Goal: Information Seeking & Learning: Learn about a topic

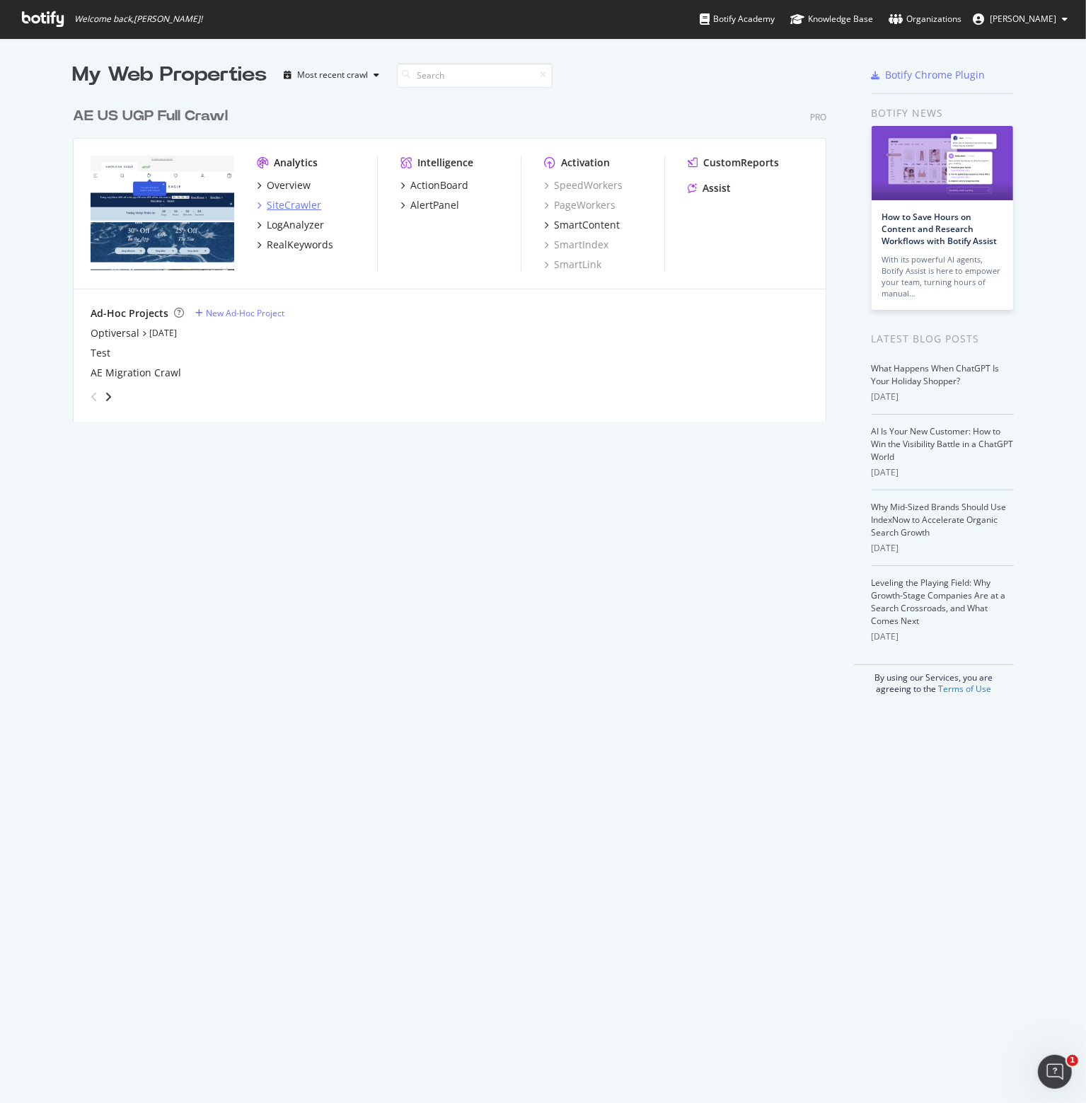
click at [282, 203] on div "SiteCrawler" at bounding box center [294, 205] width 54 height 14
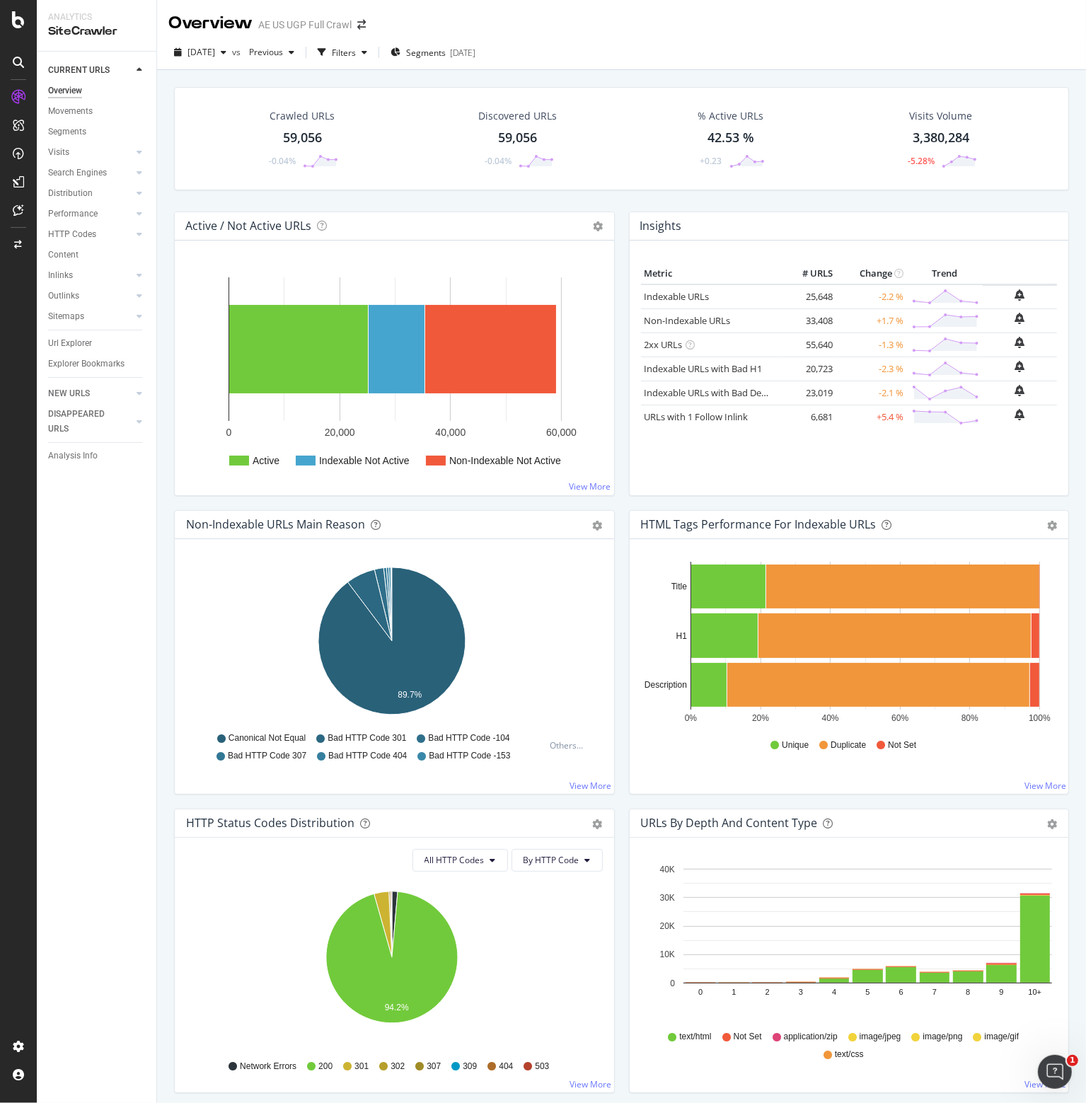
click at [466, 36] on div "[DATE] vs Previous Filters Segments [DATE]" at bounding box center [621, 52] width 929 height 35
click at [446, 47] on span "Segments" at bounding box center [426, 53] width 40 height 12
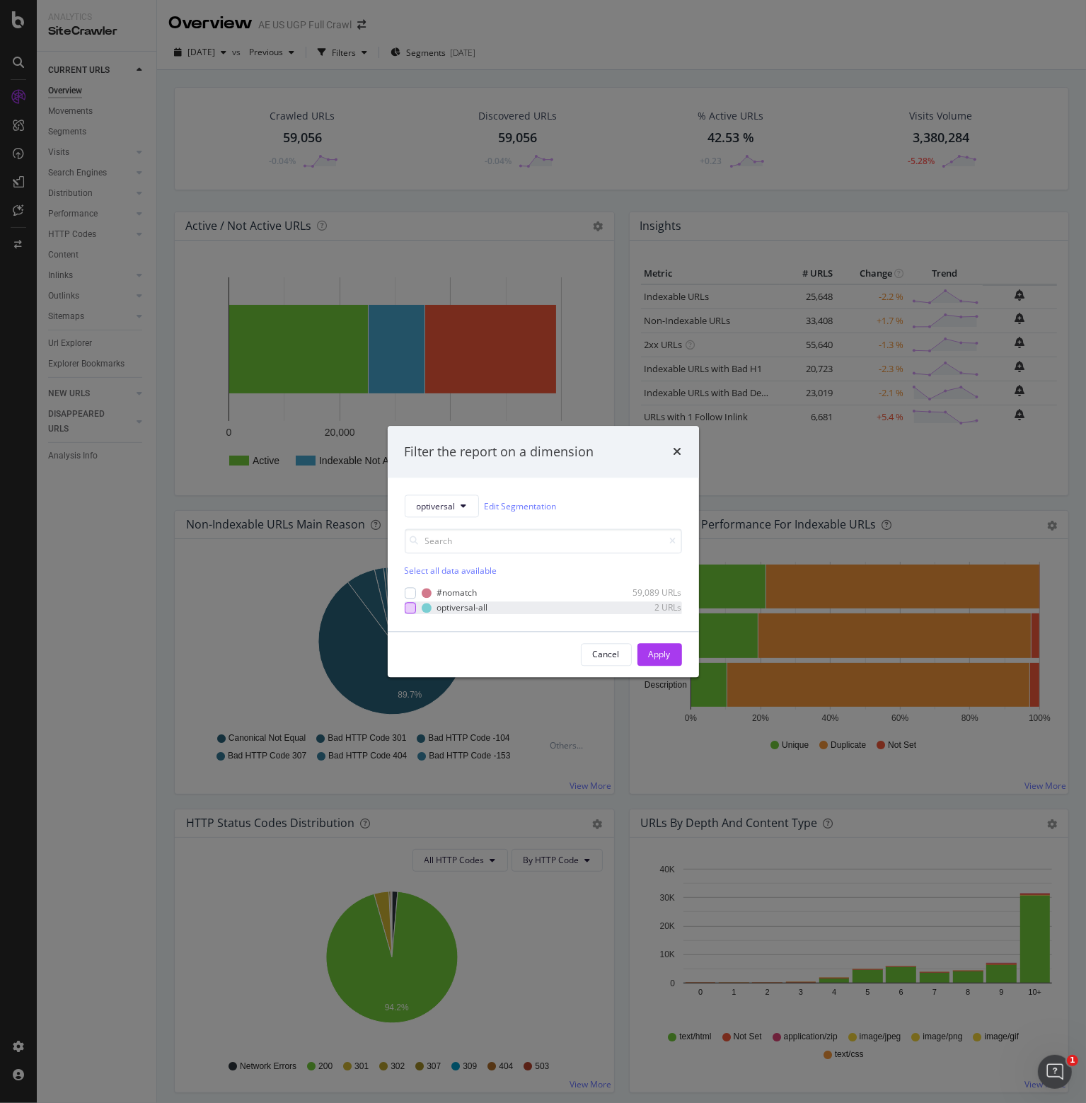
click at [412, 608] on div "modal" at bounding box center [410, 607] width 11 height 11
click at [657, 649] on div "Apply" at bounding box center [660, 654] width 22 height 12
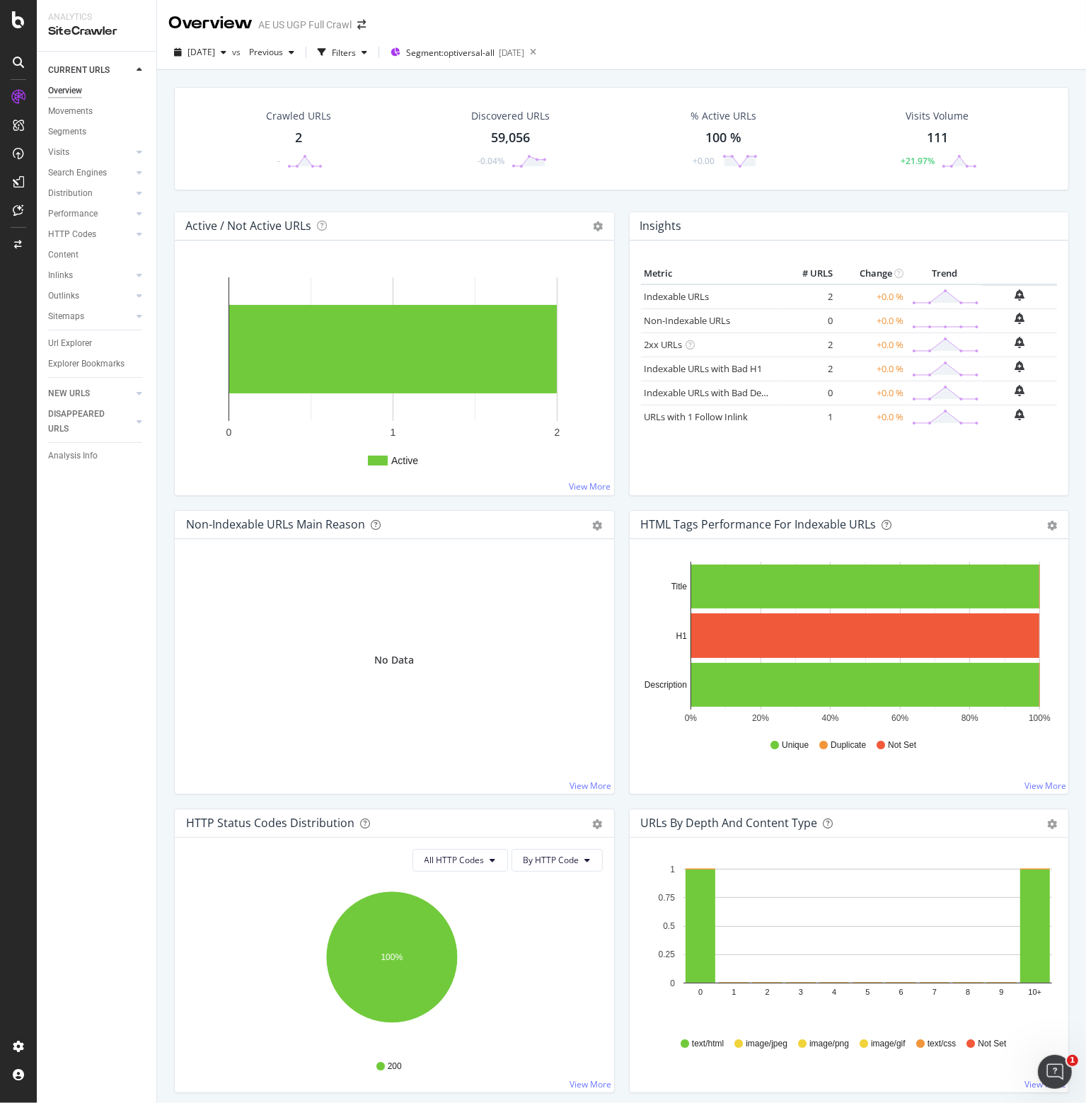
drag, startPoint x: 67, startPoint y: 340, endPoint x: 827, endPoint y: 528, distance: 783.0
click at [67, 340] on div "Url Explorer" at bounding box center [70, 343] width 44 height 15
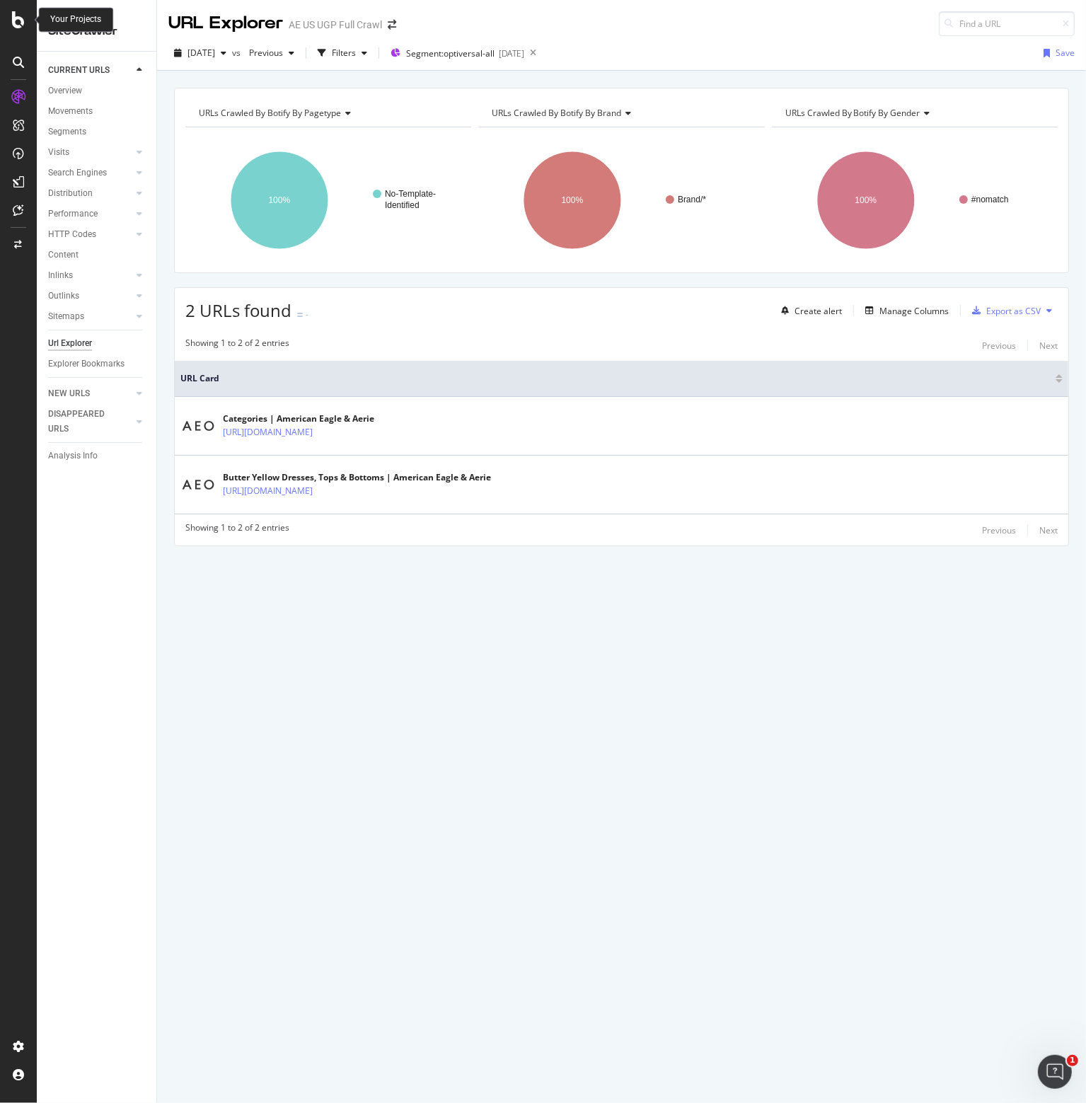
click at [20, 16] on icon at bounding box center [18, 19] width 13 height 17
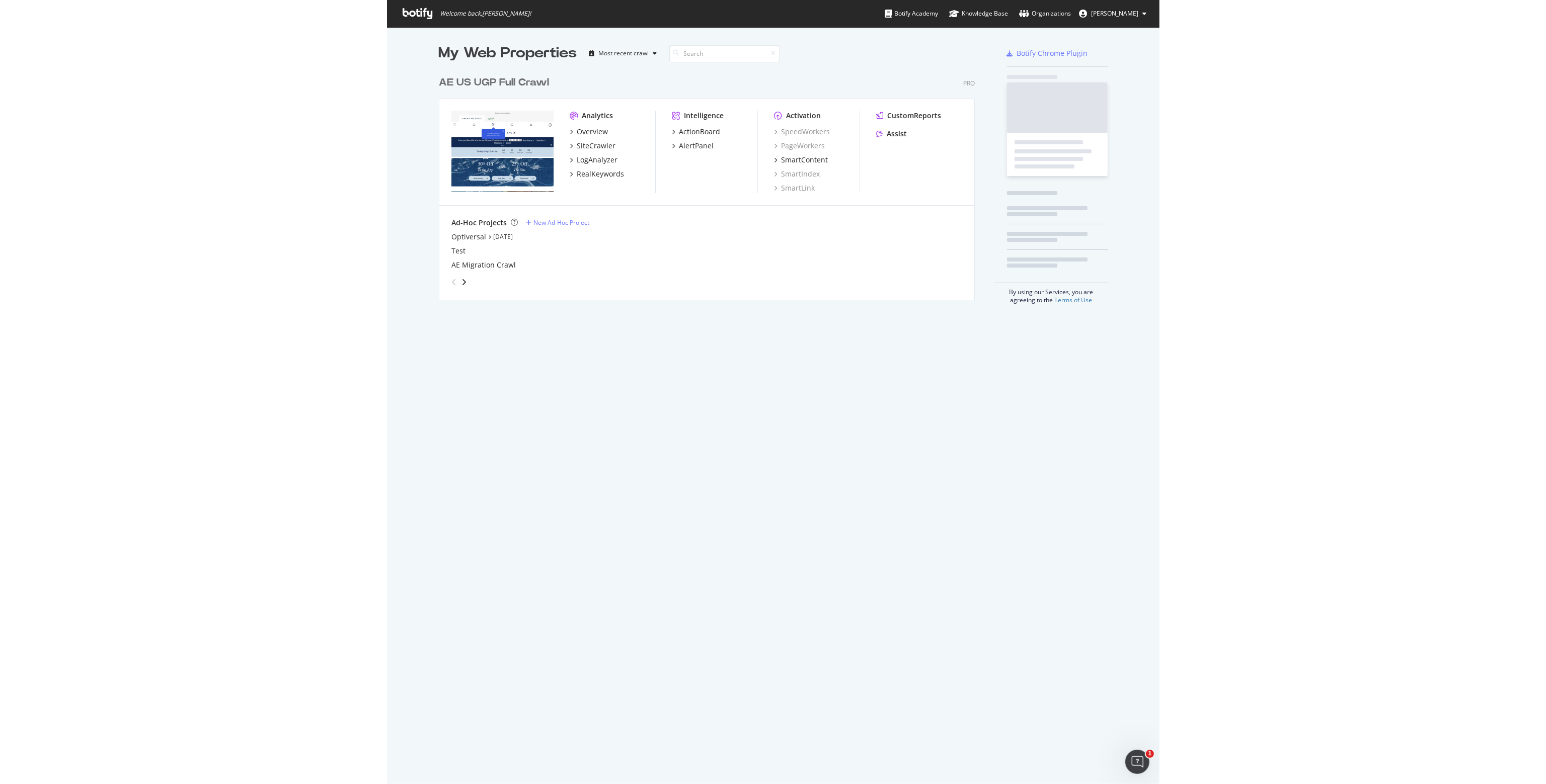
scroll to position [777, 757]
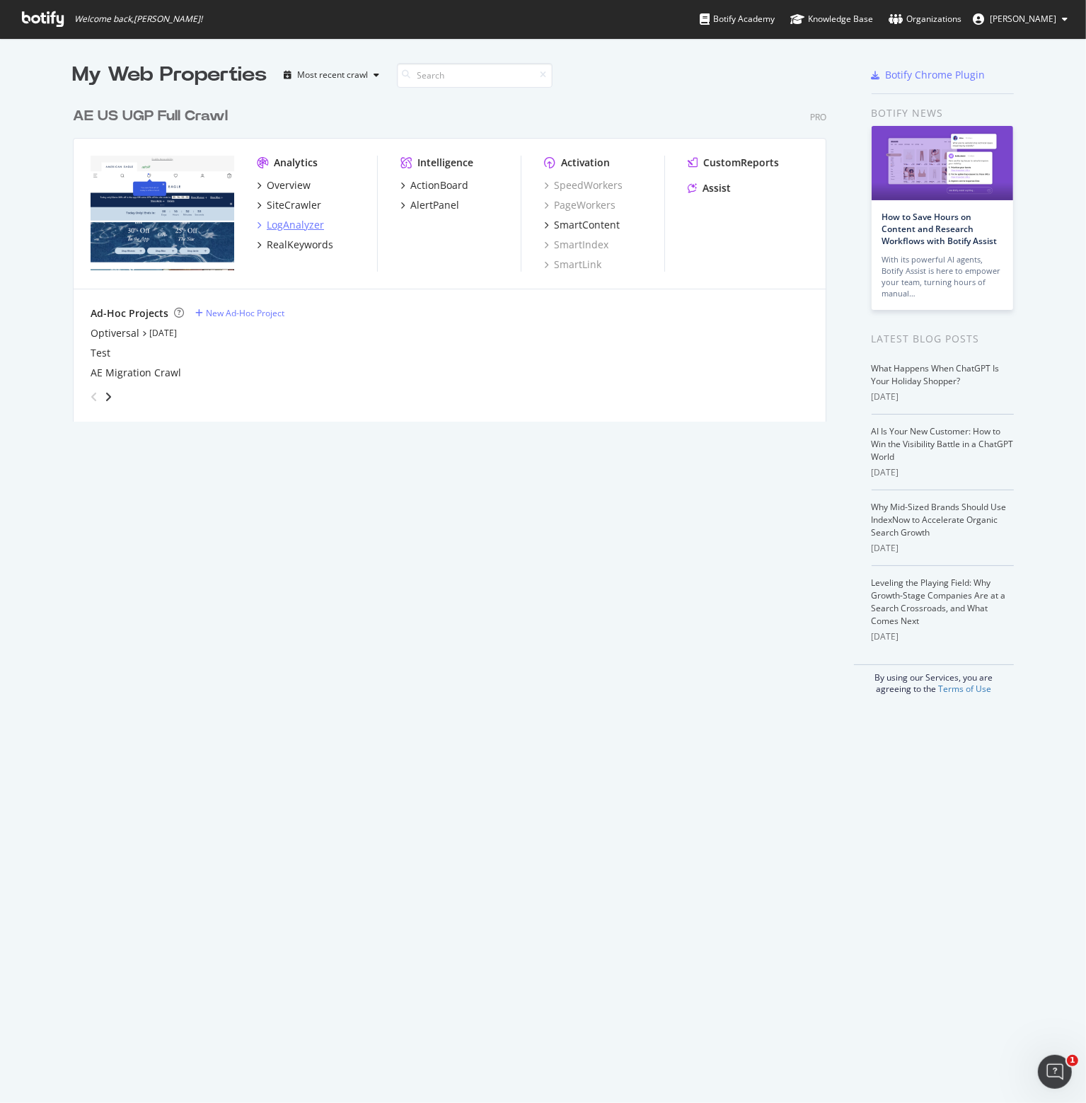
click at [286, 224] on div "LogAnalyzer" at bounding box center [295, 225] width 57 height 14
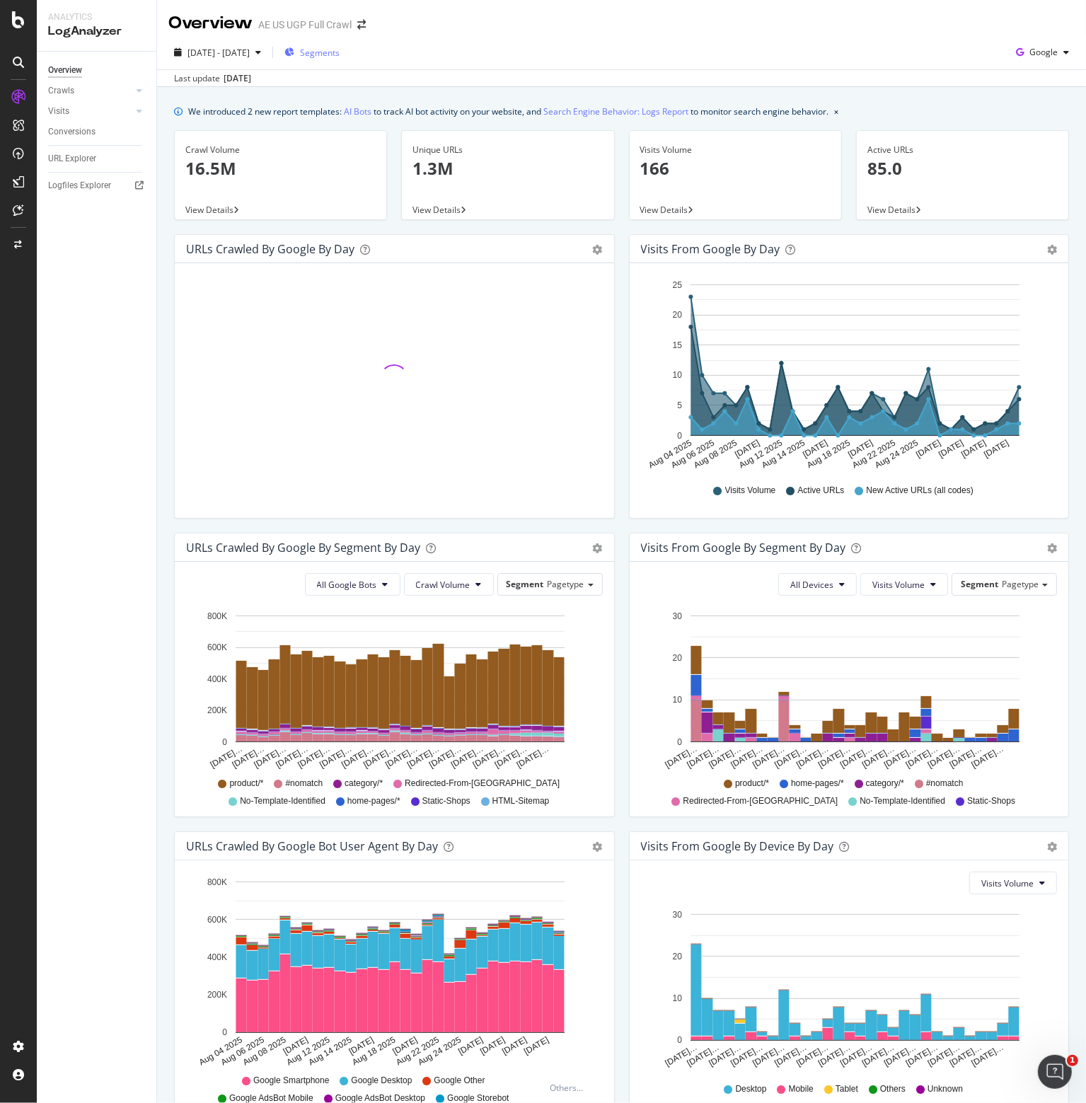
click at [334, 52] on span "Segments" at bounding box center [320, 53] width 40 height 12
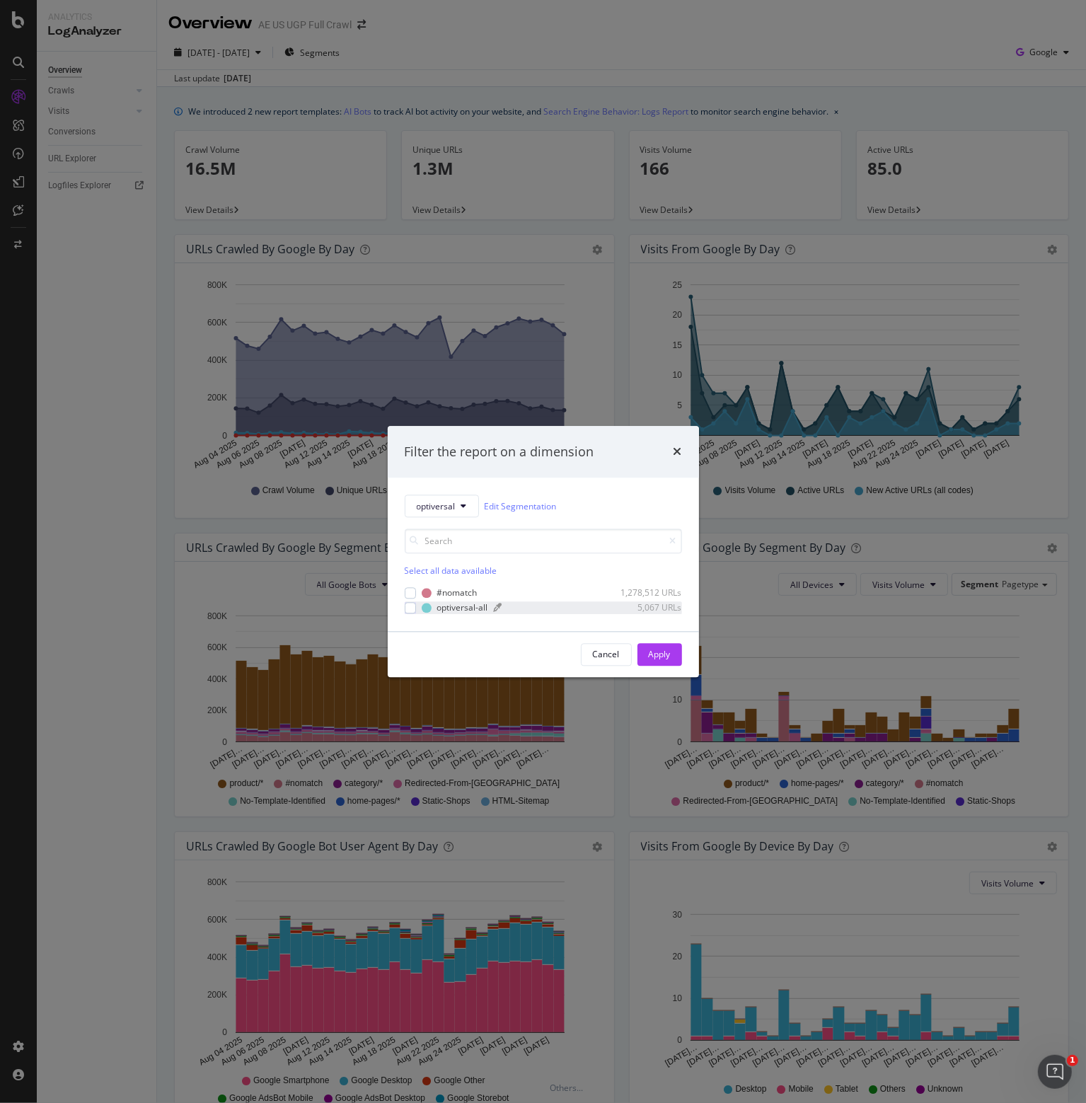
click at [458, 607] on div "optiversal-all" at bounding box center [462, 608] width 51 height 12
click at [660, 646] on div "Apply" at bounding box center [660, 654] width 22 height 21
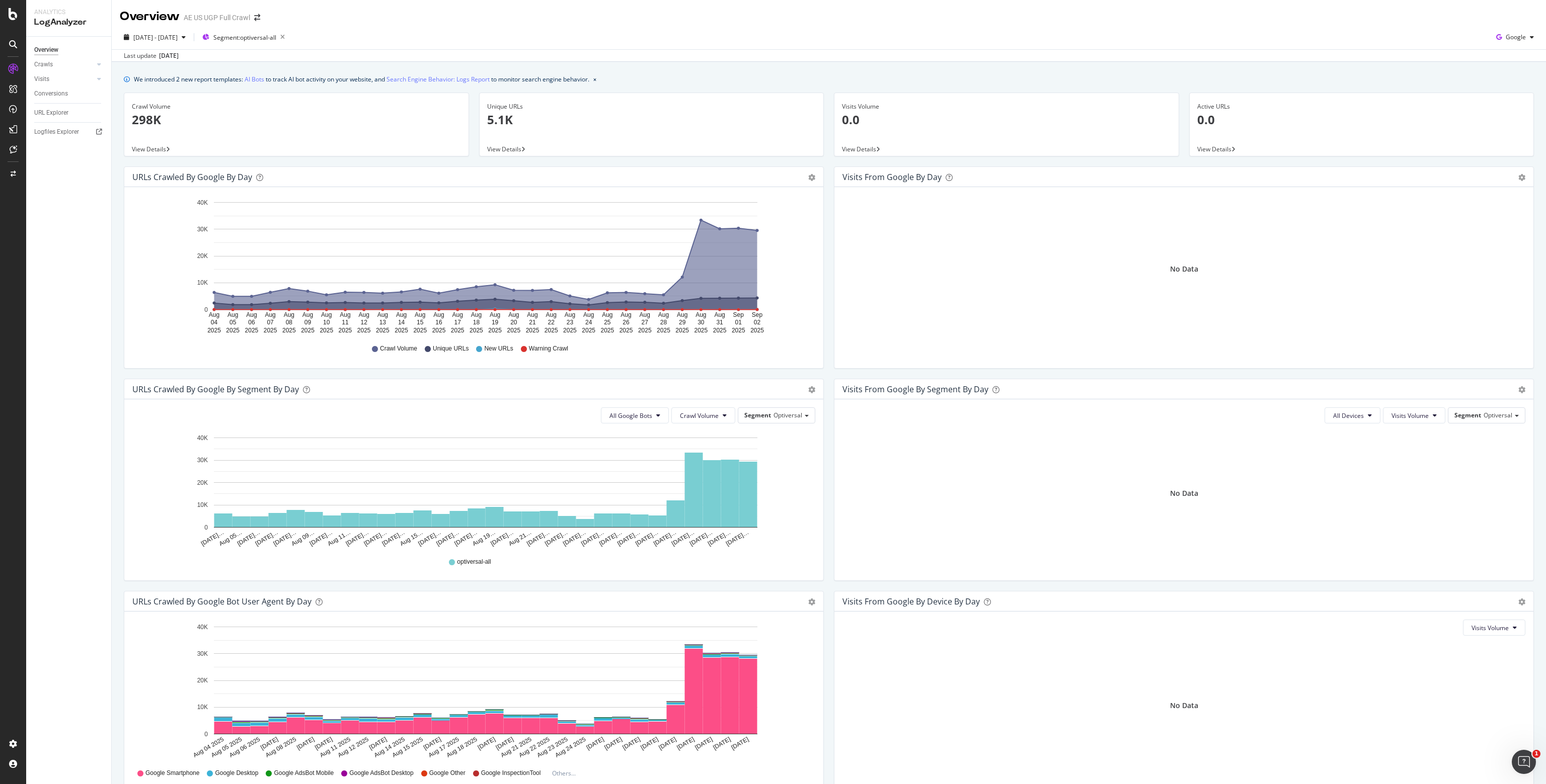
click at [89, 438] on div "Overview Crawls Daily Distribution Segments Distribution HTTP Codes Resources V…" at bounding box center [69, 411] width 85 height 748
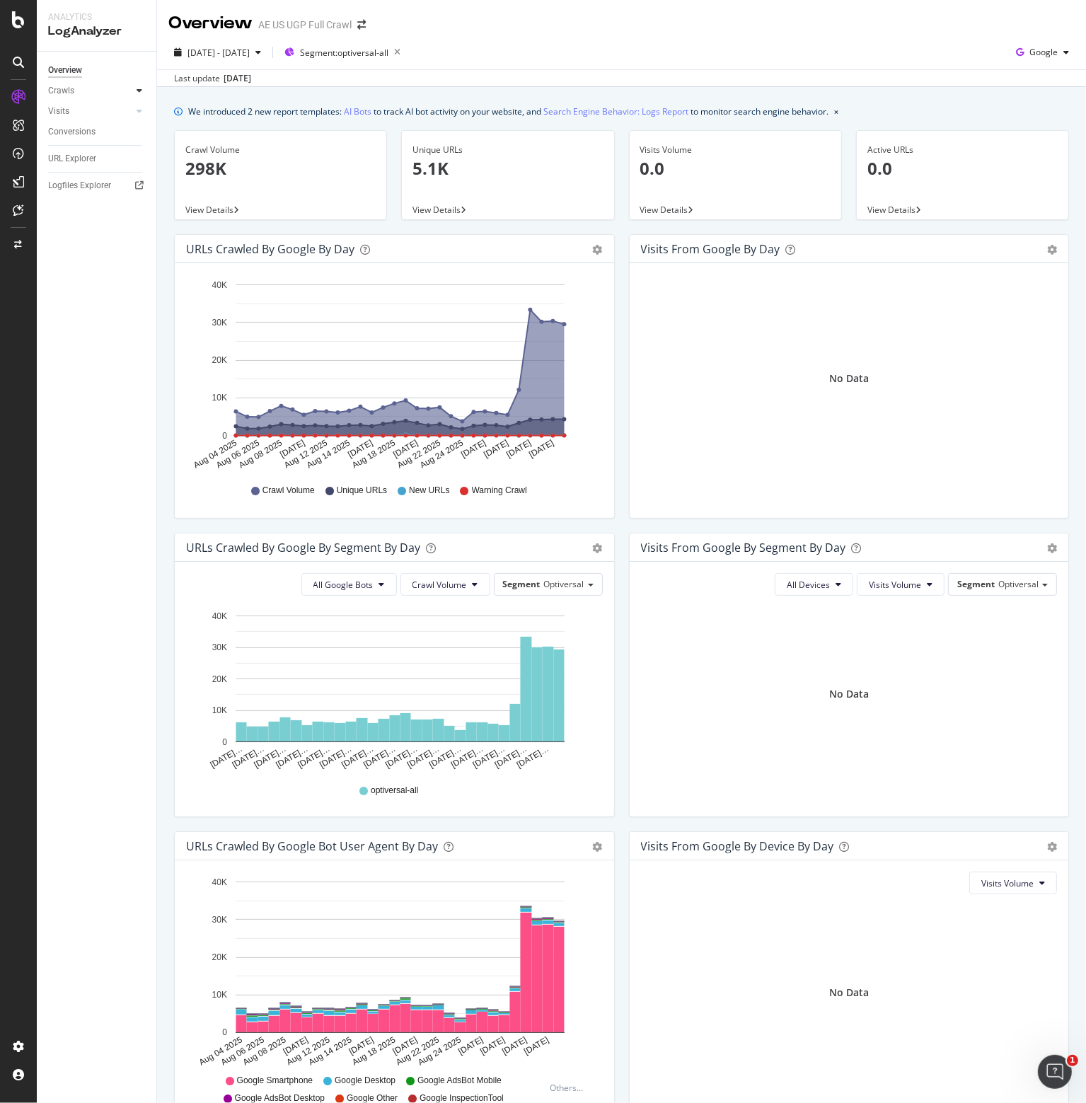
click at [142, 90] on icon at bounding box center [140, 90] width 6 height 8
click at [139, 207] on icon at bounding box center [140, 208] width 6 height 8
click at [20, 22] on icon at bounding box center [18, 19] width 13 height 17
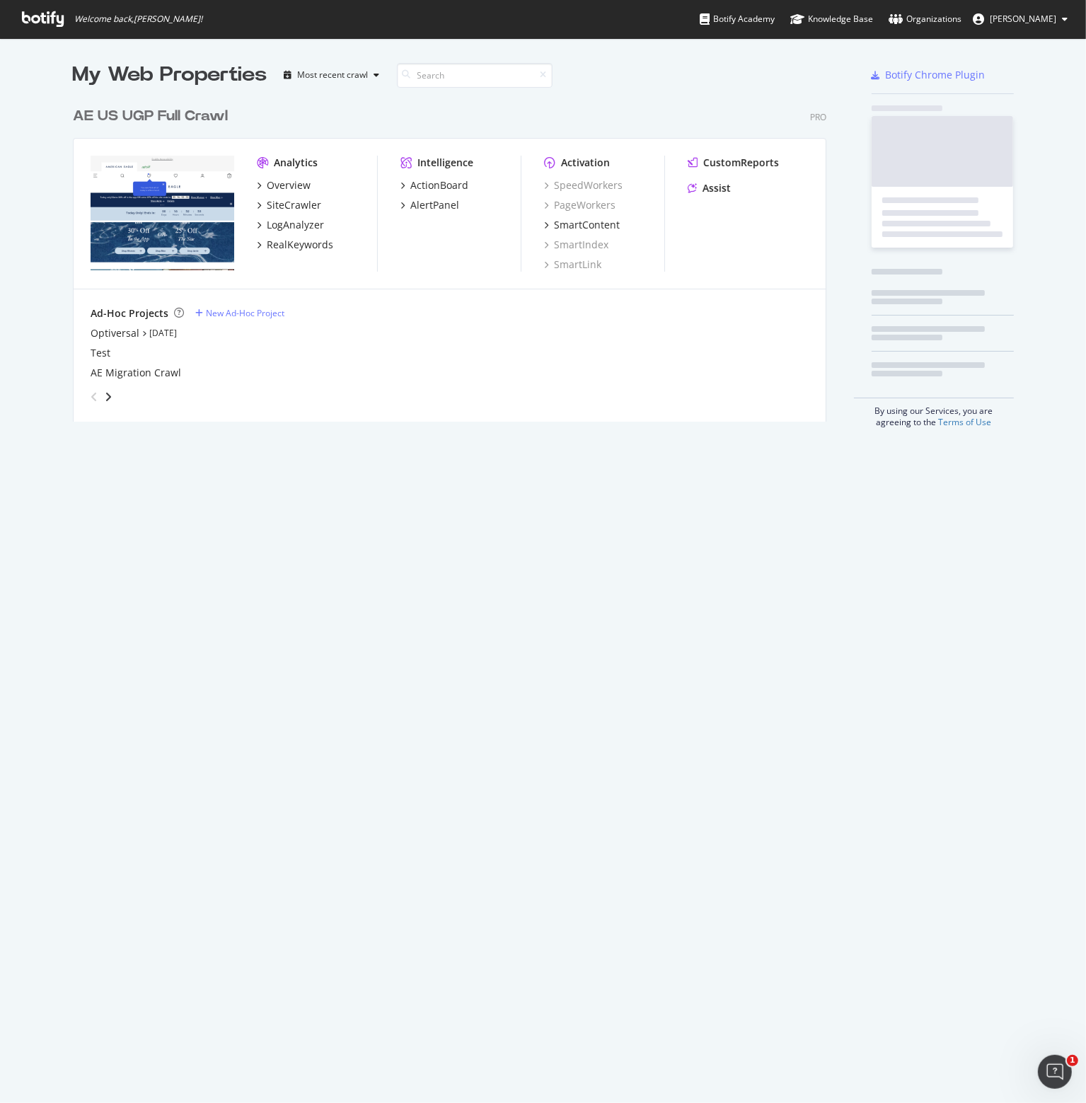
scroll to position [1093, 1065]
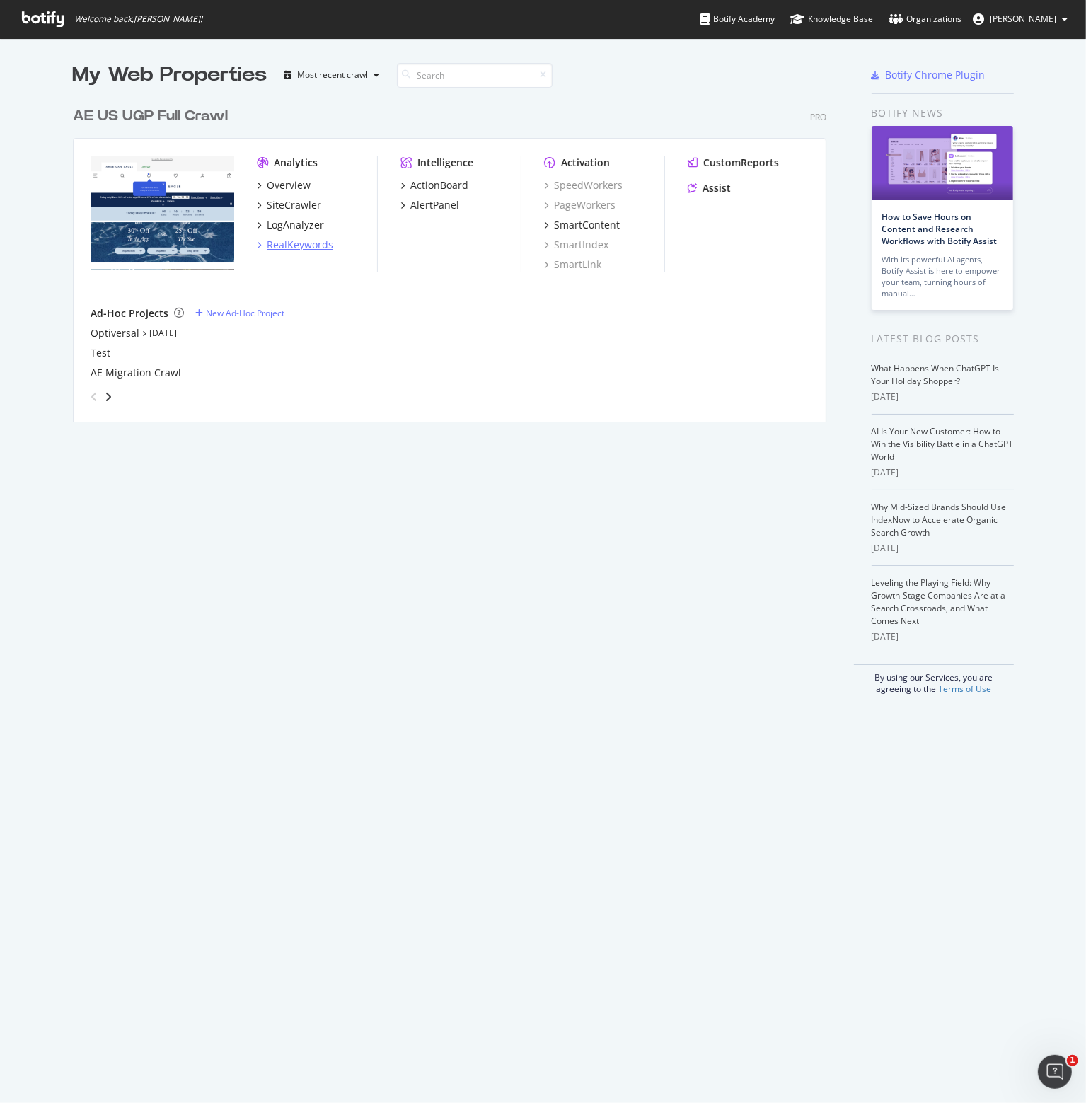
click at [292, 248] on div "RealKeywords" at bounding box center [300, 245] width 67 height 14
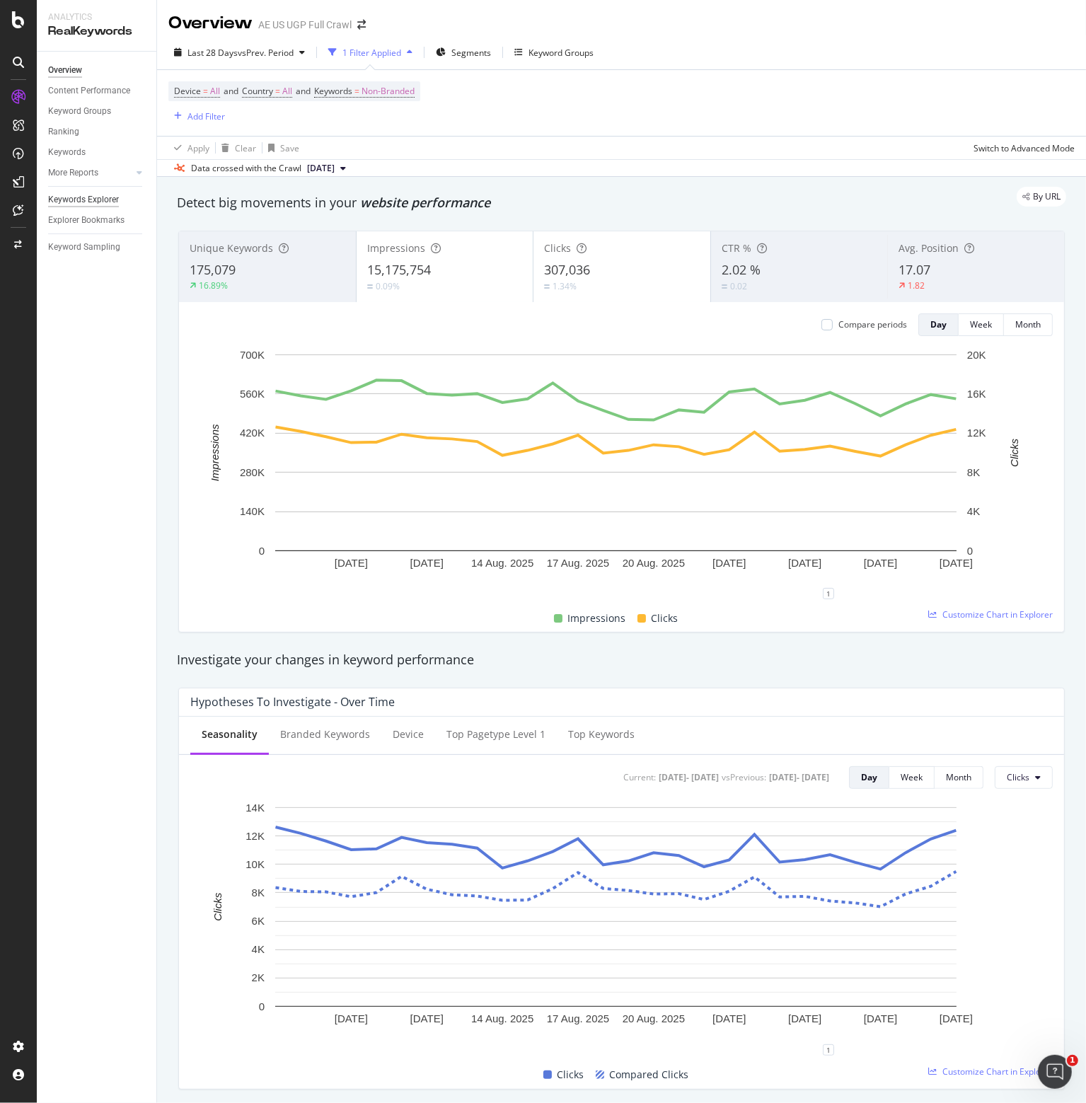
click at [76, 193] on div "Keywords Explorer" at bounding box center [83, 200] width 71 height 15
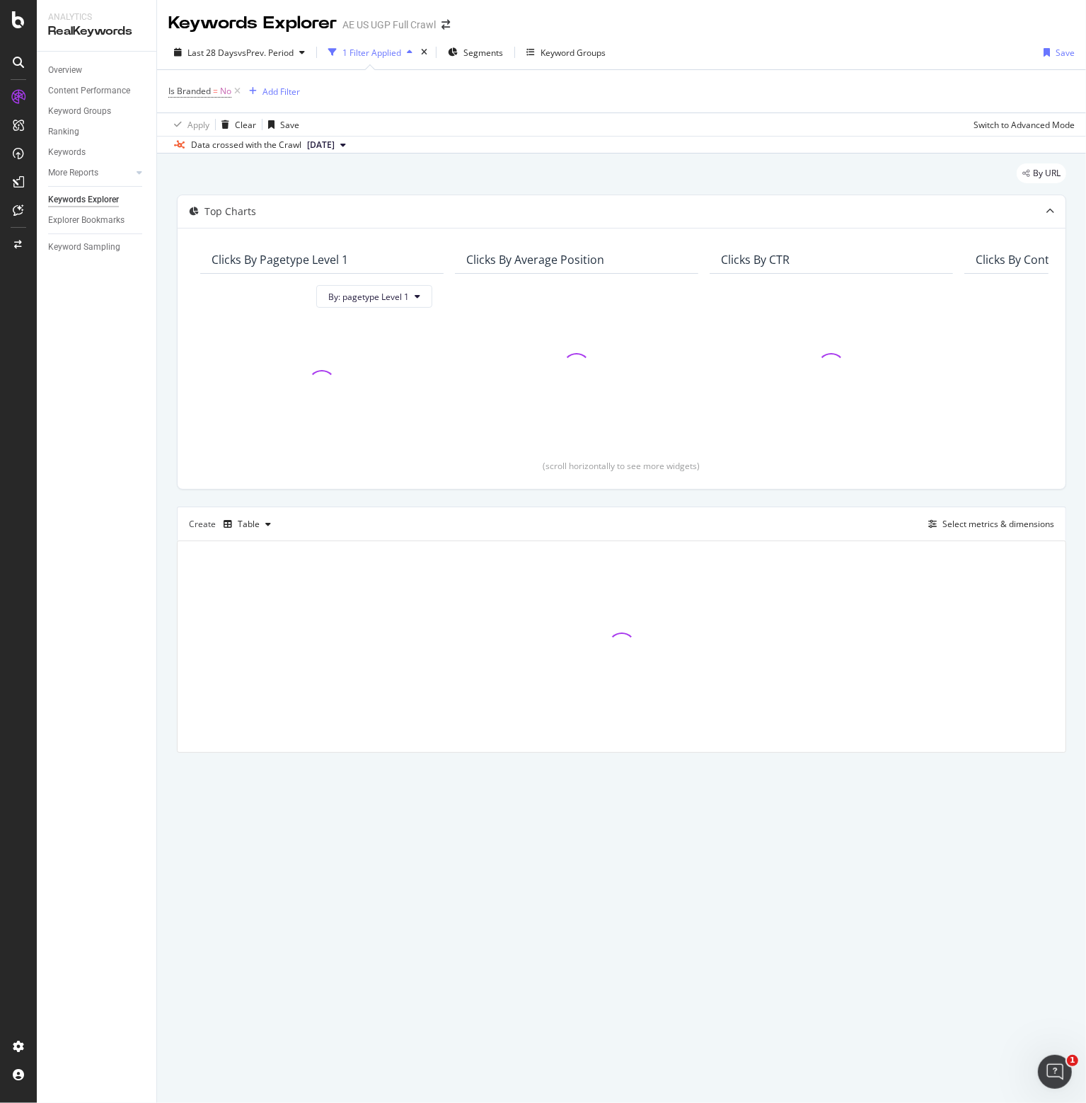
click at [235, 92] on icon at bounding box center [237, 91] width 12 height 14
click at [425, 56] on span "Segments" at bounding box center [437, 53] width 40 height 12
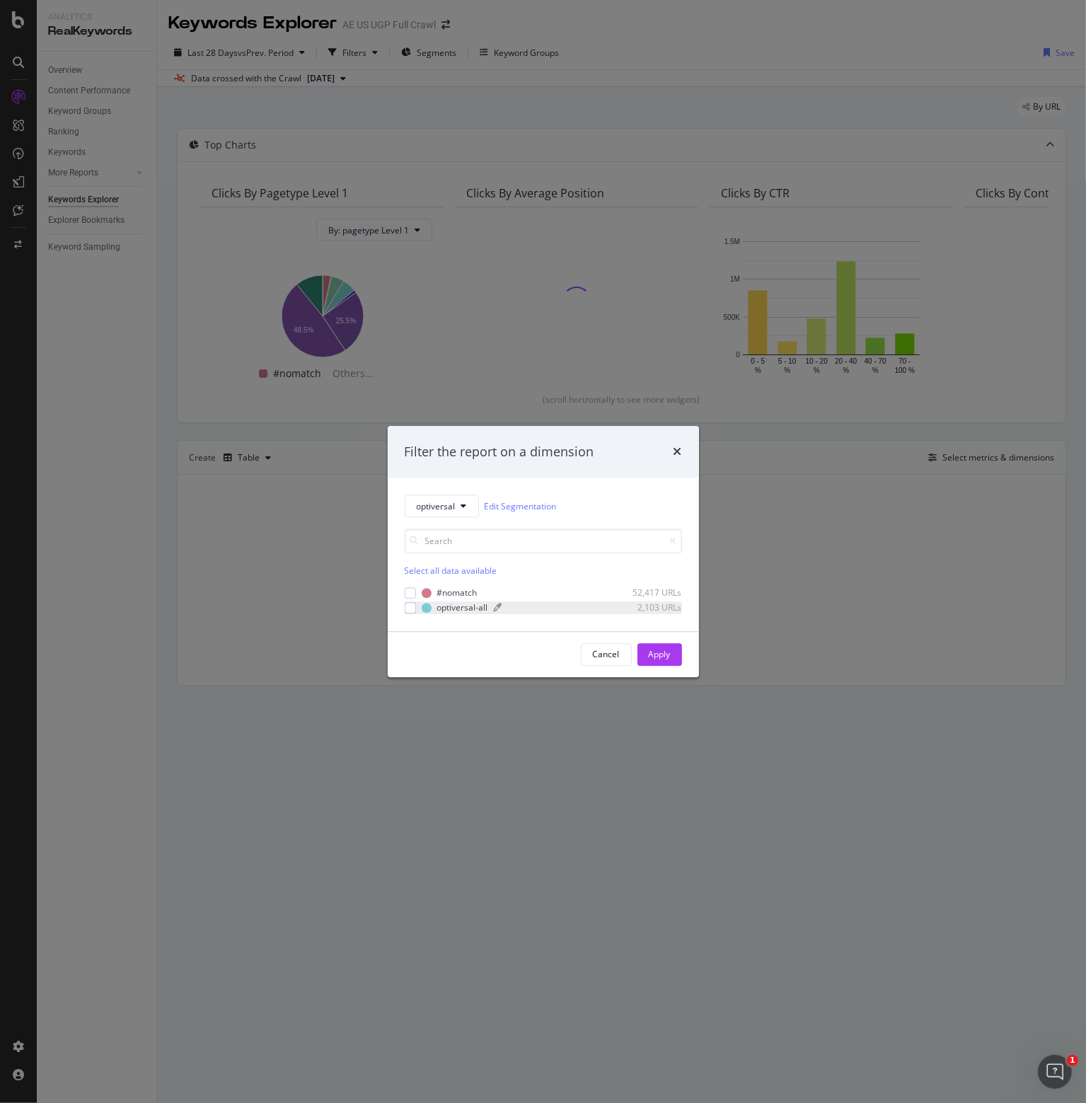
click at [461, 606] on div "optiversal-all" at bounding box center [462, 608] width 51 height 12
click at [663, 653] on div "Apply" at bounding box center [660, 654] width 22 height 12
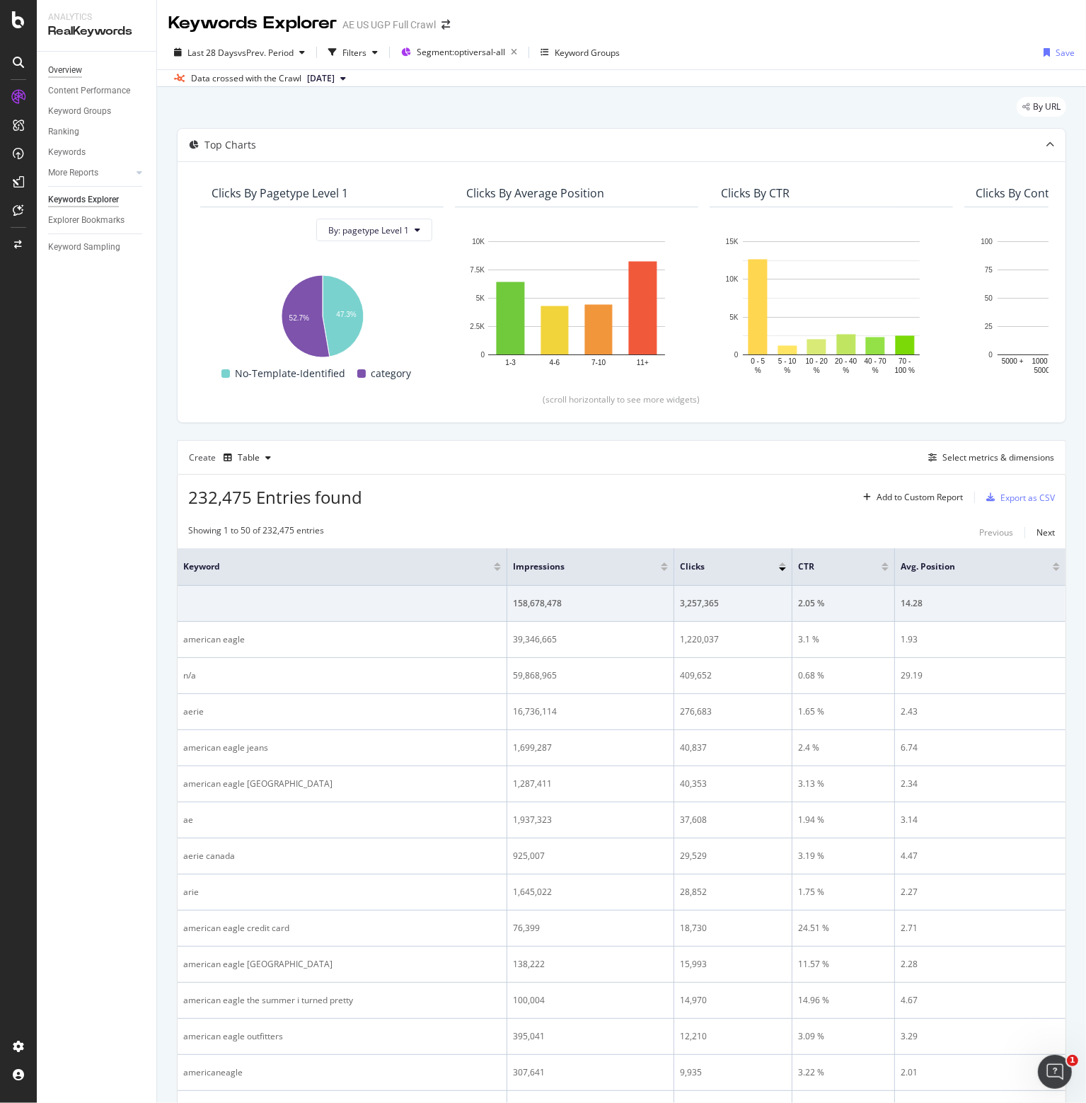
click at [61, 66] on div "Overview" at bounding box center [65, 70] width 34 height 15
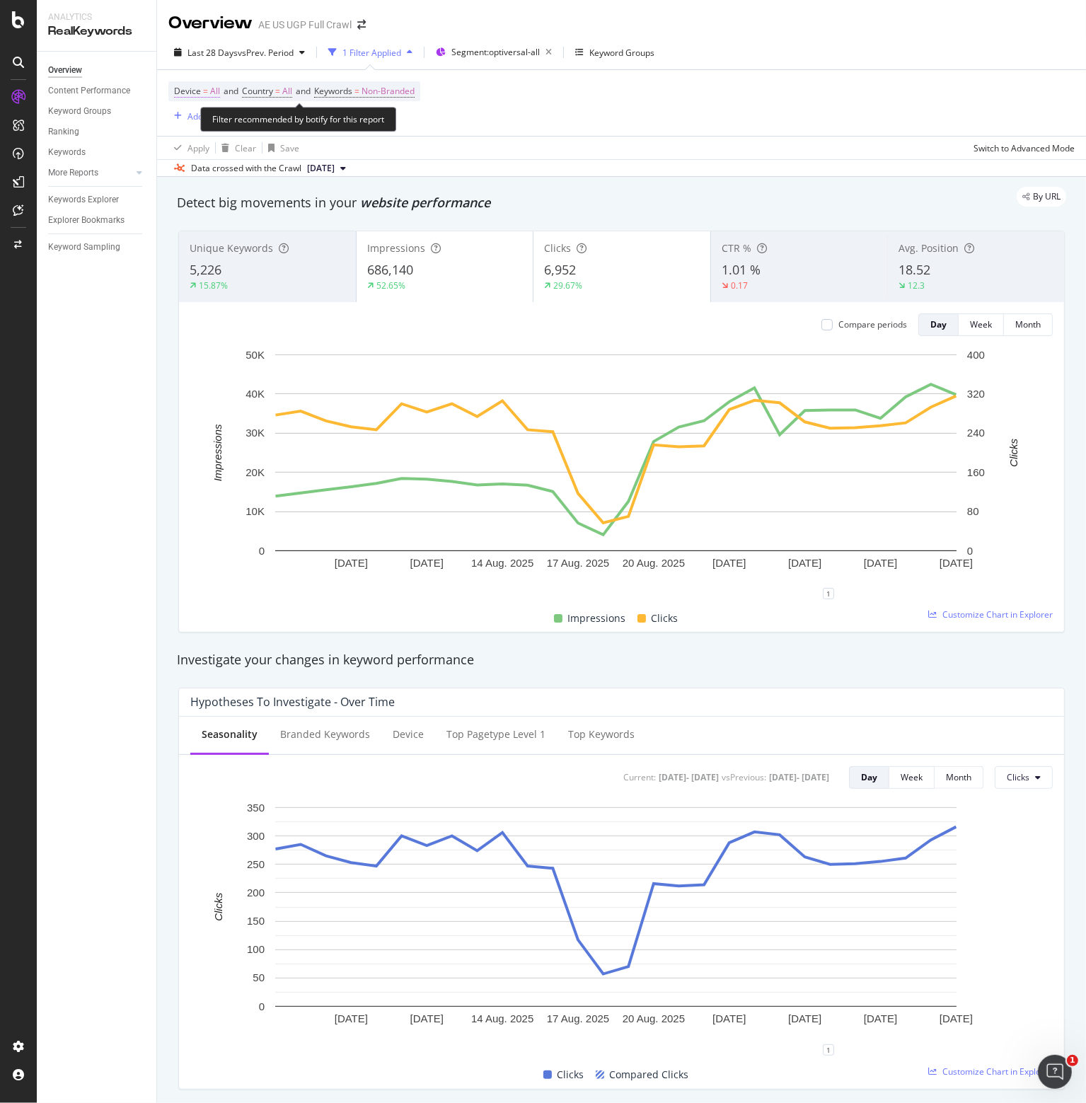
click at [192, 93] on span "Device" at bounding box center [187, 91] width 27 height 12
click at [487, 123] on div "Device = All and Country = All and Keywords = Non-Branded Add Filter" at bounding box center [621, 103] width 907 height 66
click at [406, 90] on span "Non-Branded" at bounding box center [388, 91] width 53 height 20
click at [396, 119] on div "Non-Branded" at bounding box center [373, 124] width 76 height 21
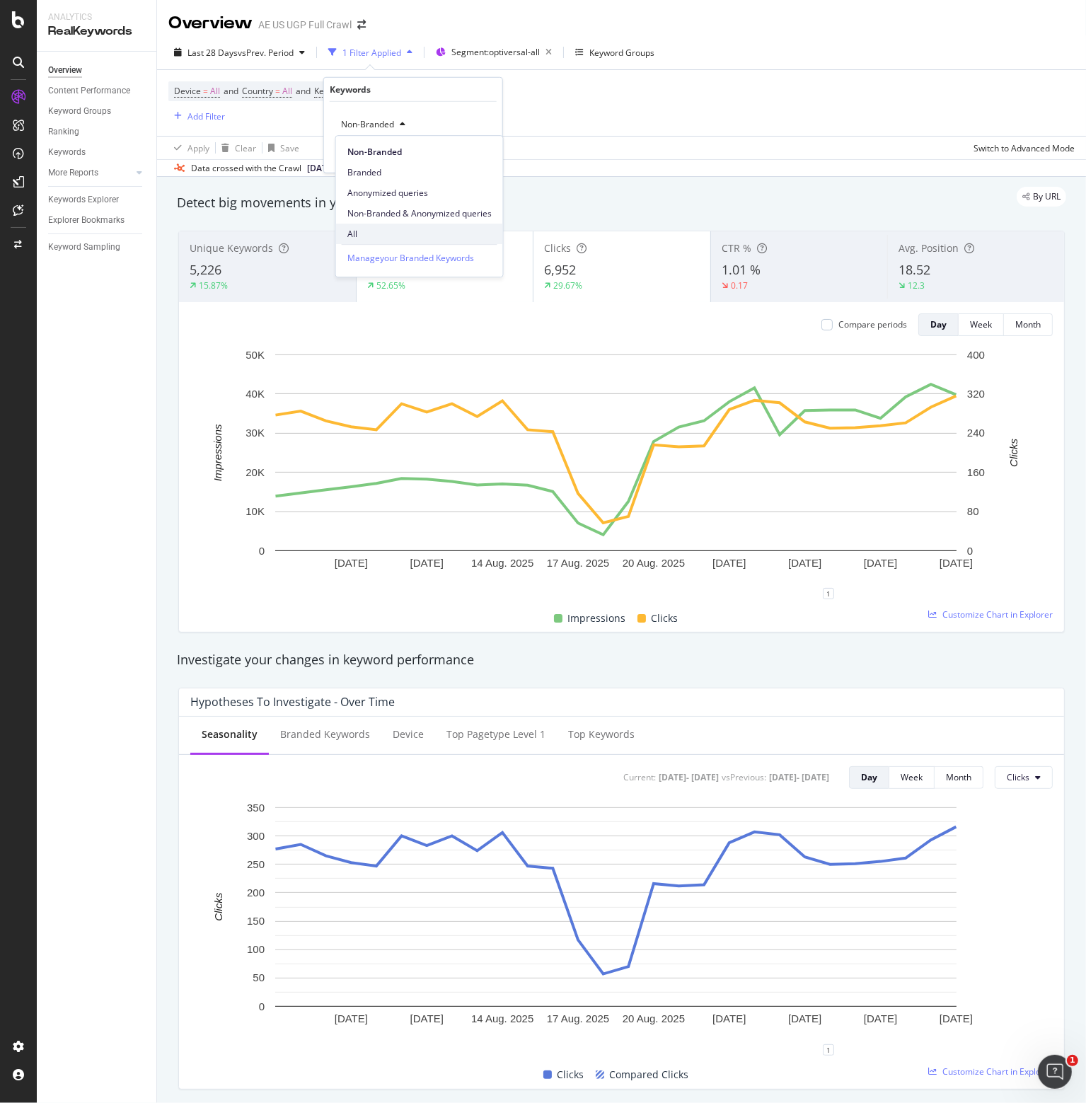
drag, startPoint x: 365, startPoint y: 246, endPoint x: 365, endPoint y: 237, distance: 8.5
click at [365, 243] on div "Non-Branded Branded Anonymized queries Non-Branded & Anonymized queries All Man…" at bounding box center [419, 206] width 168 height 142
click at [365, 237] on span "All" at bounding box center [420, 234] width 144 height 13
click at [473, 156] on div "Apply" at bounding box center [480, 154] width 22 height 12
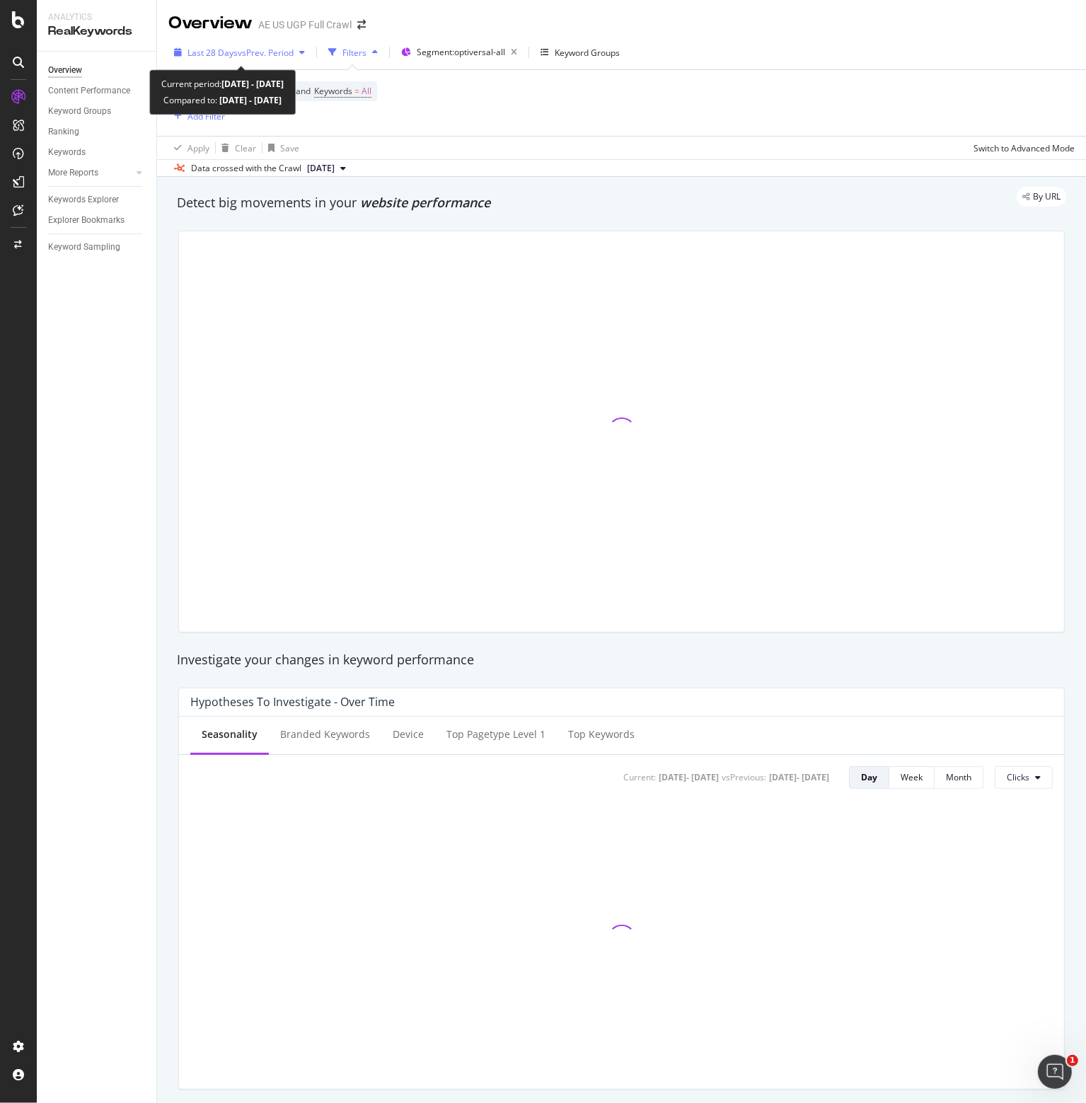
click at [286, 50] on span "vs Prev. Period" at bounding box center [266, 53] width 56 height 12
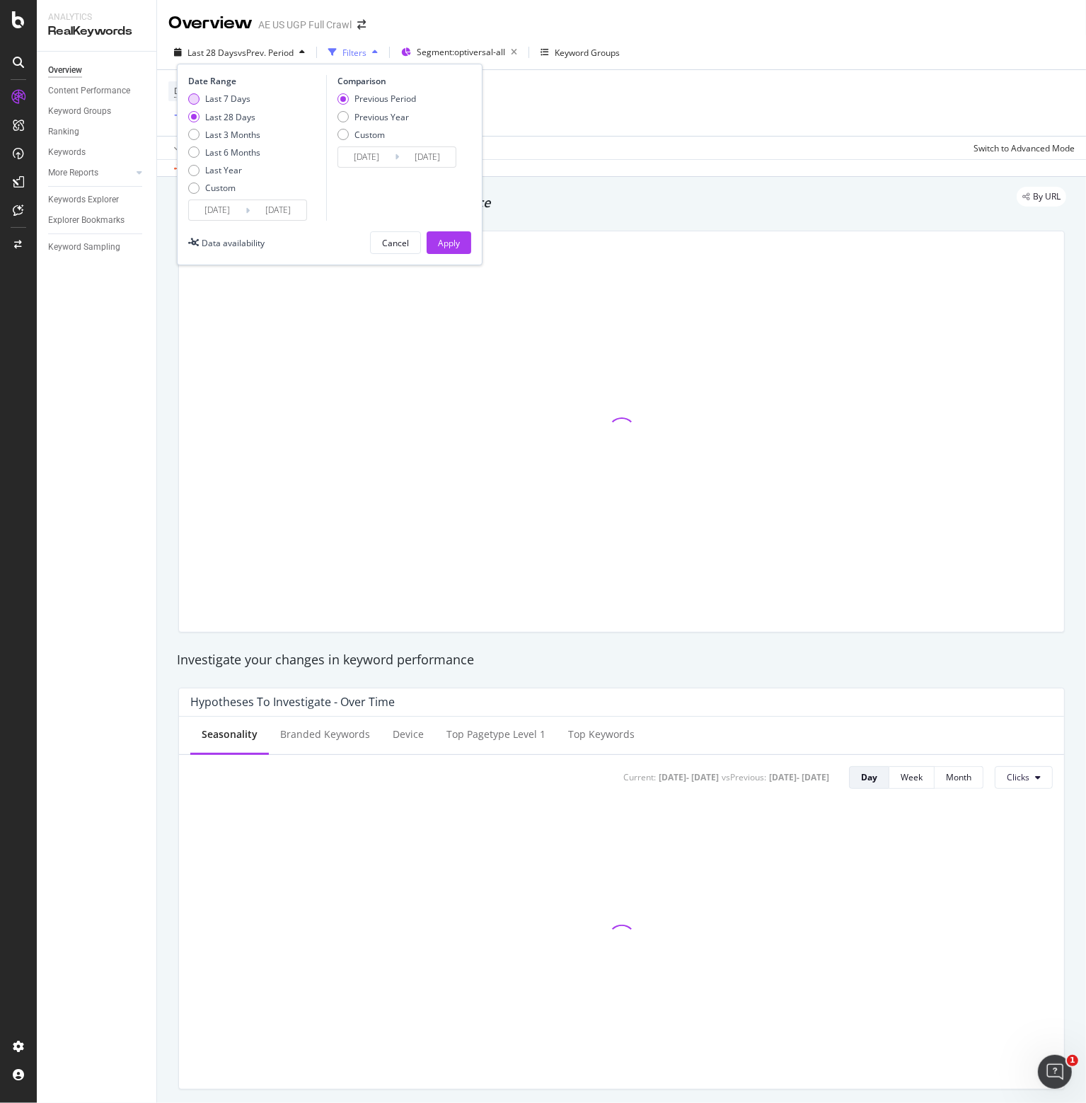
click at [227, 97] on div "Last 7 Days" at bounding box center [227, 99] width 45 height 12
type input "[DATE]"
click at [460, 243] on button "Apply" at bounding box center [449, 242] width 45 height 23
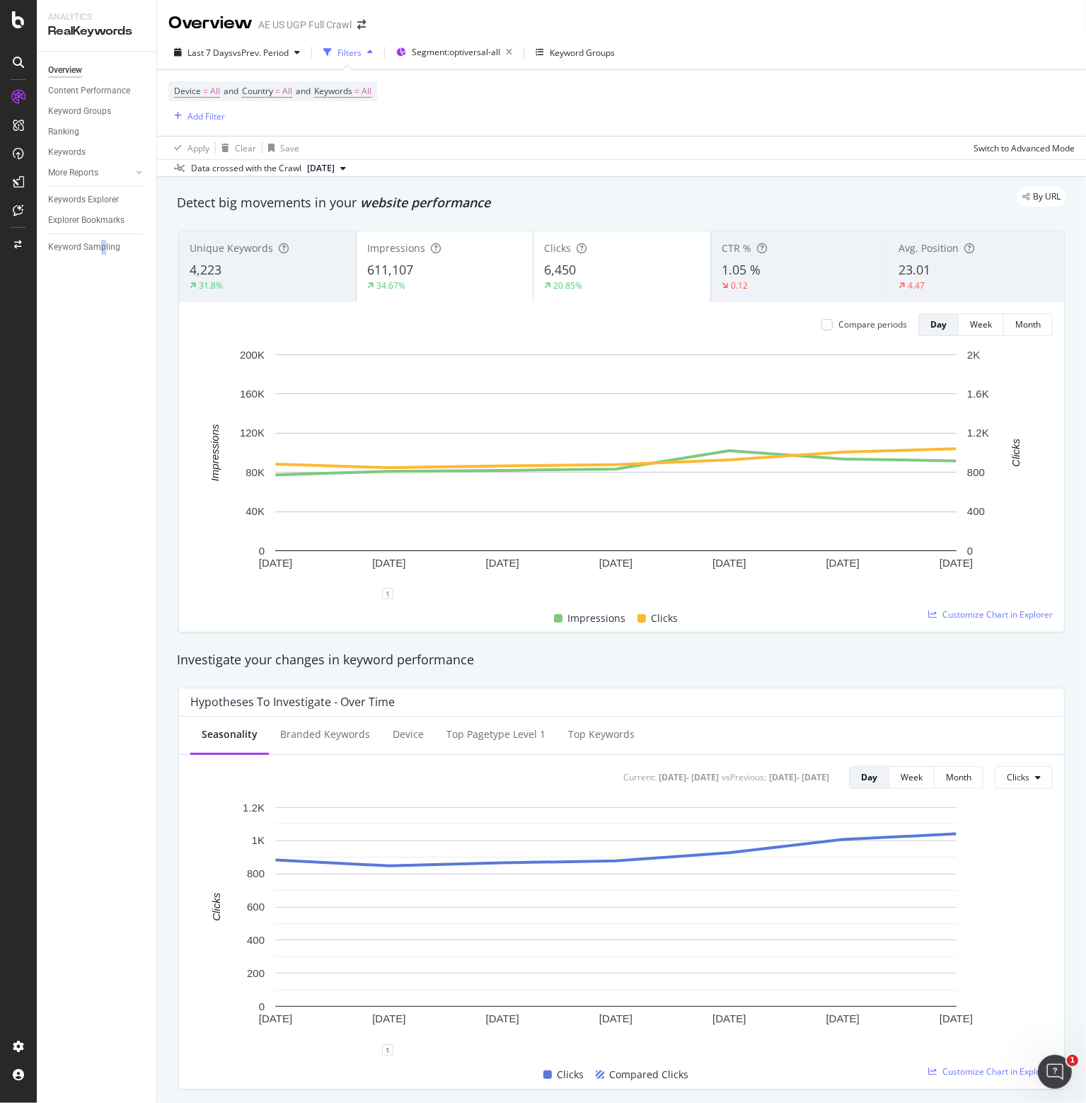
drag, startPoint x: 153, startPoint y: 0, endPoint x: 102, endPoint y: 463, distance: 465.7
click at [102, 463] on div "Overview Content Performance Keyword Groups Ranking Keywords More Reports Count…" at bounding box center [97, 578] width 120 height 1052
